Goal: Download file/media

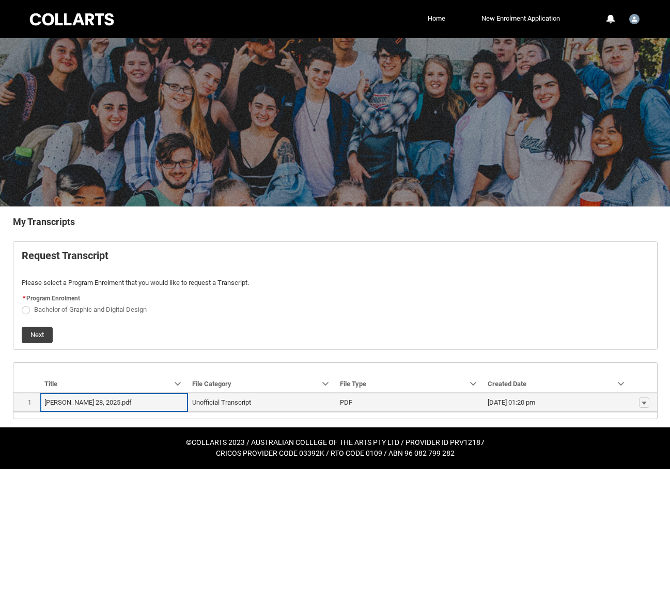
click at [132, 404] on lightning-base-formatted-text "Harrison_Summer_Unofficial_Transcript_May 28, 2025.pdf" at bounding box center [87, 403] width 87 height 8
click at [295, 403] on span "Unofficial Transcript" at bounding box center [261, 403] width 139 height 10
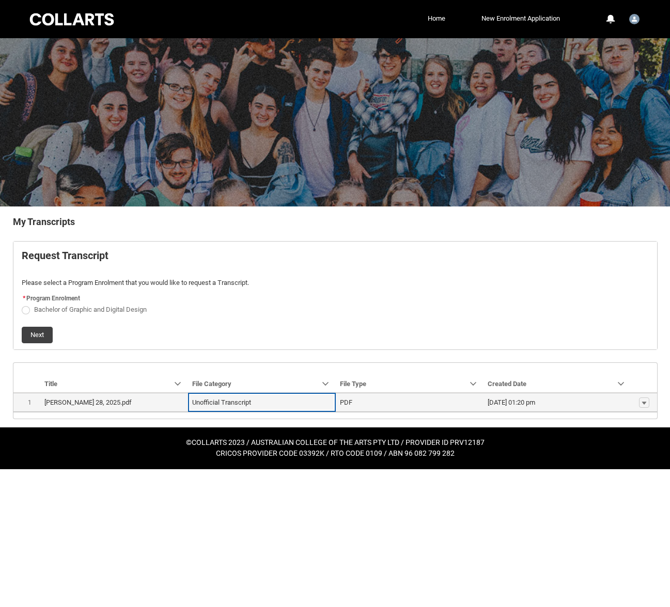
click at [404, 399] on span "PDF" at bounding box center [409, 403] width 139 height 10
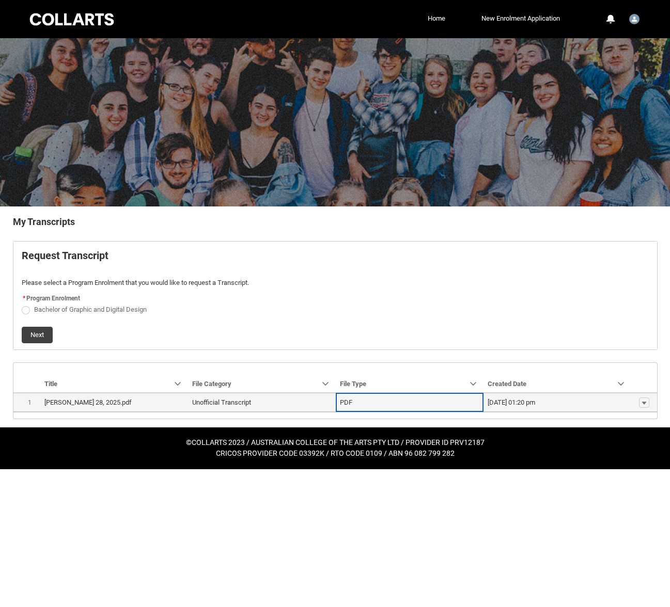
click at [650, 403] on span "Show actions" at bounding box center [644, 402] width 18 height 11
click at [641, 401] on lightning-primitive-icon "button" at bounding box center [644, 402] width 6 height 7
click at [629, 400] on span "Download" at bounding box center [620, 400] width 28 height 9
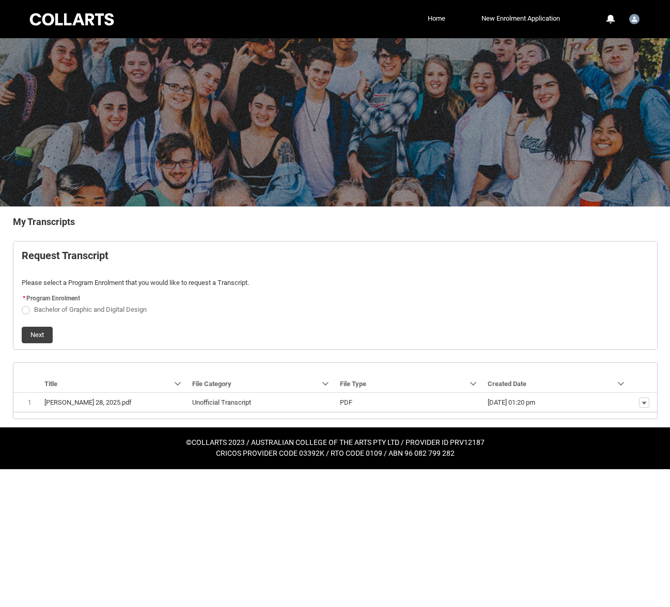
click at [84, 312] on span "Bachelor of Graphic and Digital Design" at bounding box center [90, 310] width 113 height 8
click at [22, 304] on input "Bachelor of Graphic and Digital Design" at bounding box center [21, 304] width 1 height 1
radio input "true"
click at [40, 334] on button "Next" at bounding box center [37, 335] width 31 height 17
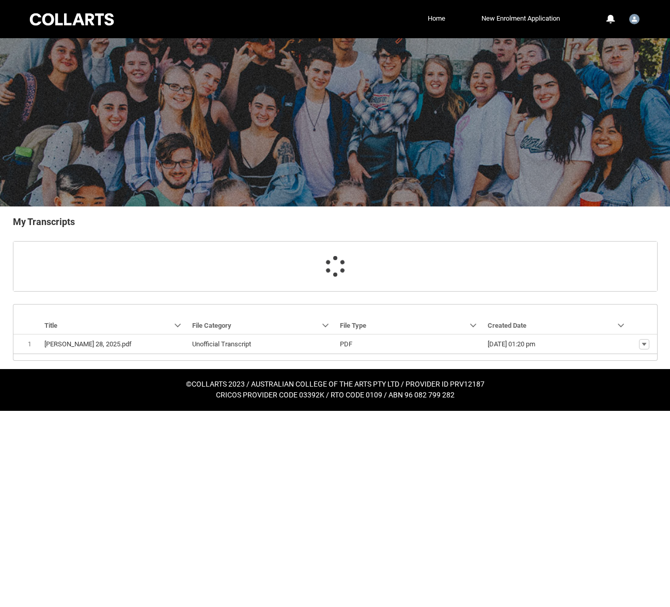
click at [331, 207] on div "My Transcripts Loading Navigation Mode Action Mode Sort by: Title Sorted: None …" at bounding box center [335, 288] width 661 height 163
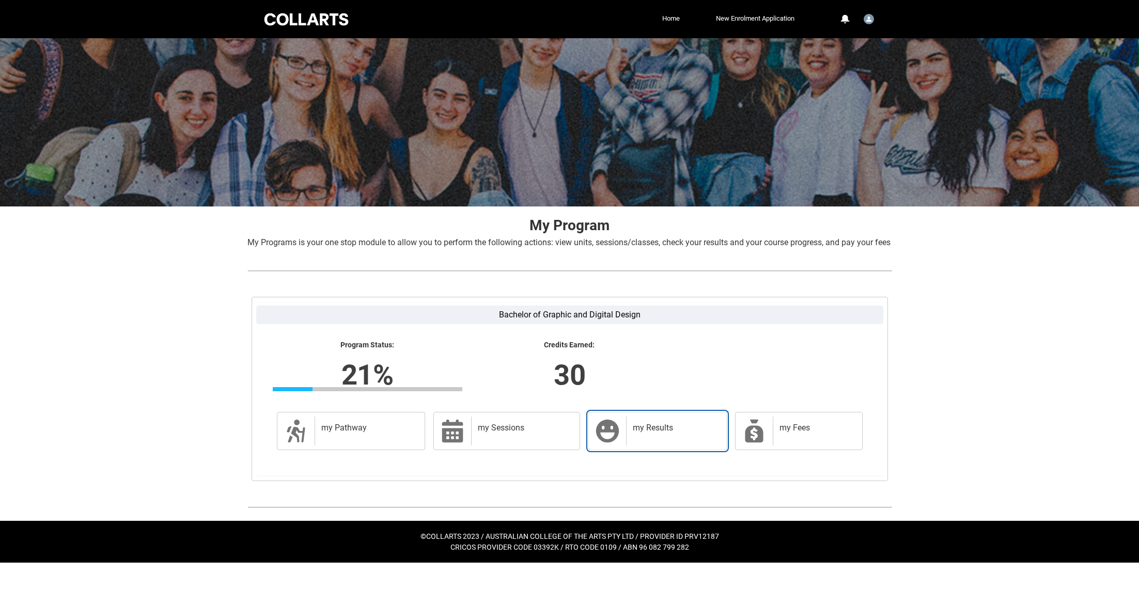
click at [670, 433] on h2 "my Results" at bounding box center [674, 428] width 83 height 10
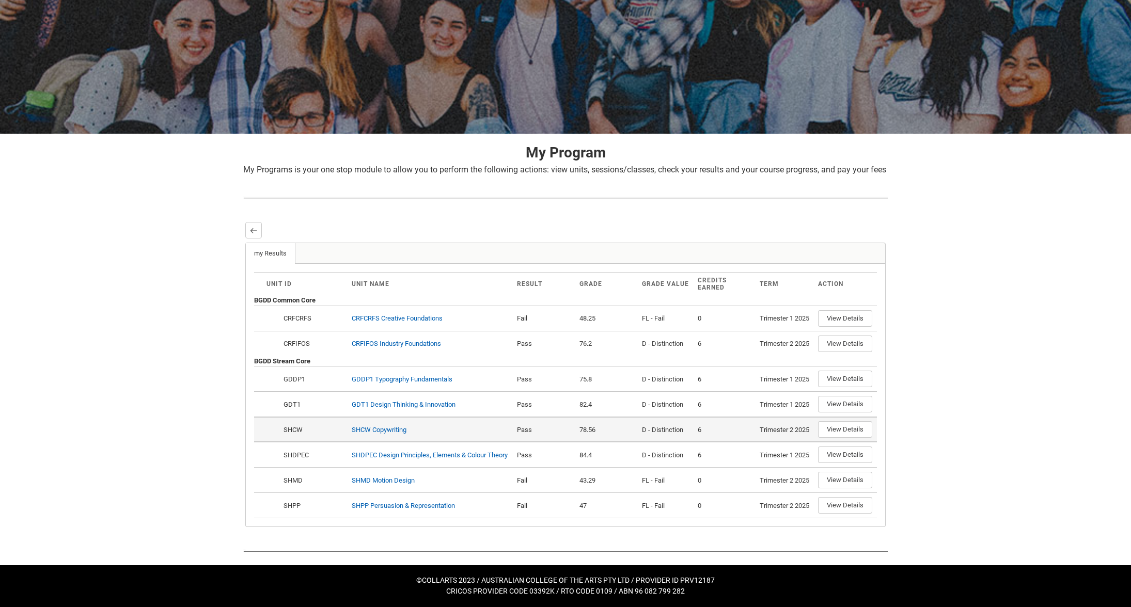
scroll to position [209, 0]
